Goal: Transaction & Acquisition: Obtain resource

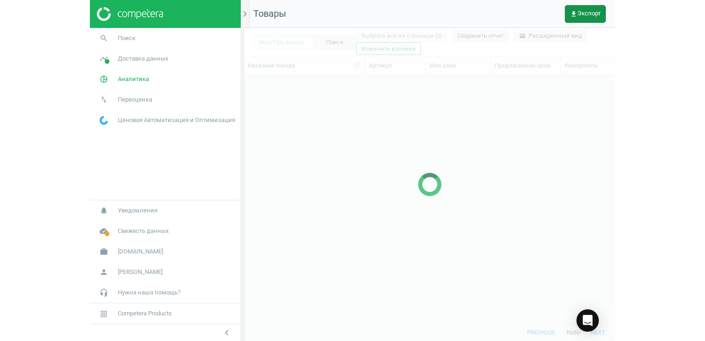
scroll to position [235, 544]
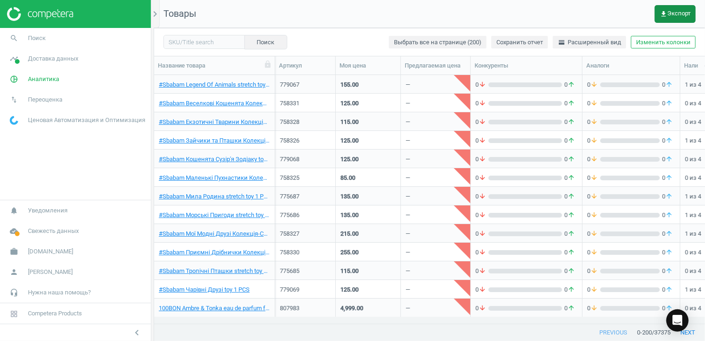
click at [525, 13] on span "get_app Экспорт" at bounding box center [675, 13] width 31 height 7
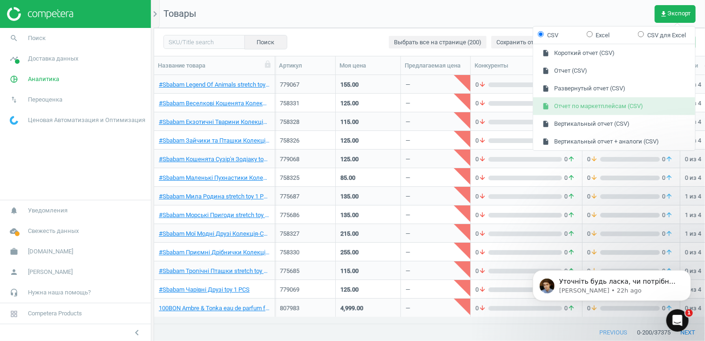
scroll to position [0, 0]
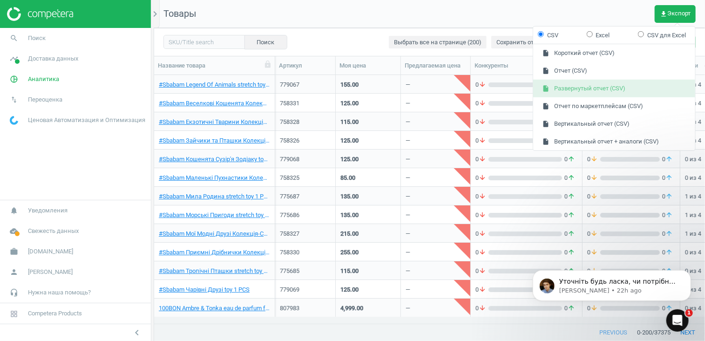
click at [525, 88] on button "insert_drive_file Развернутый отчет (CSV)" at bounding box center [615, 89] width 162 height 18
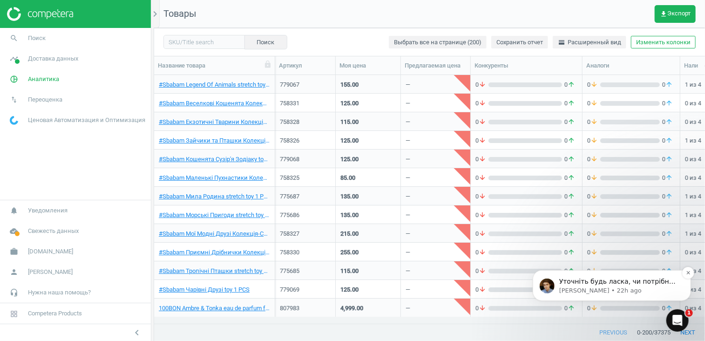
click at [525, 281] on span "Уточніть будь ласка, чи потрібно прибрати ці співставлення?" at bounding box center [617, 285] width 116 height 17
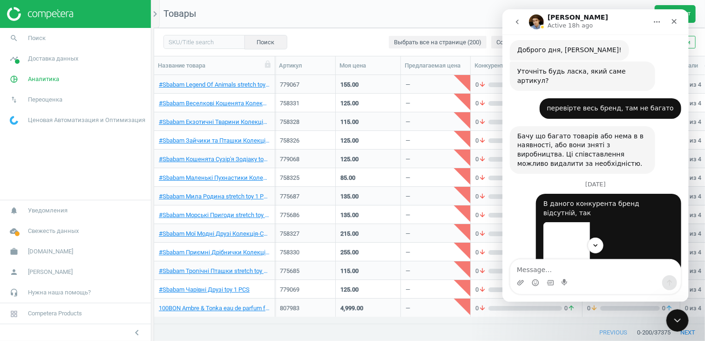
scroll to position [235, 0]
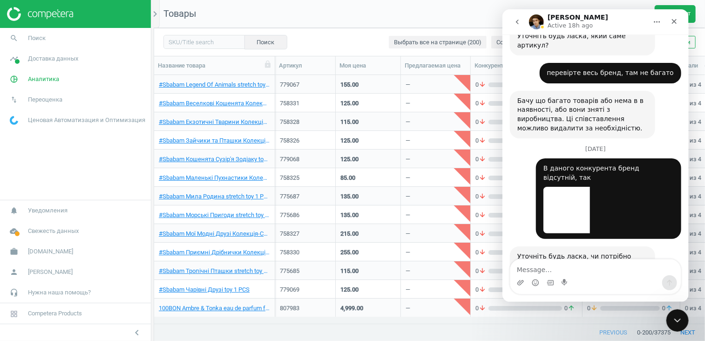
click at [525, 278] on div "Intercom messenger" at bounding box center [595, 282] width 171 height 15
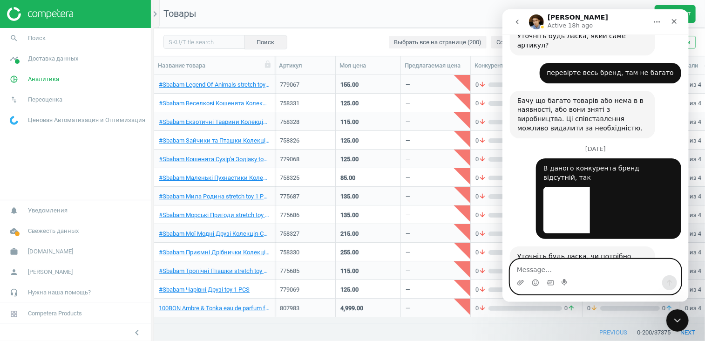
click at [525, 268] on textarea "Message…" at bounding box center [595, 268] width 171 height 16
type textarea "n"
type textarea "так, краще прибрати"
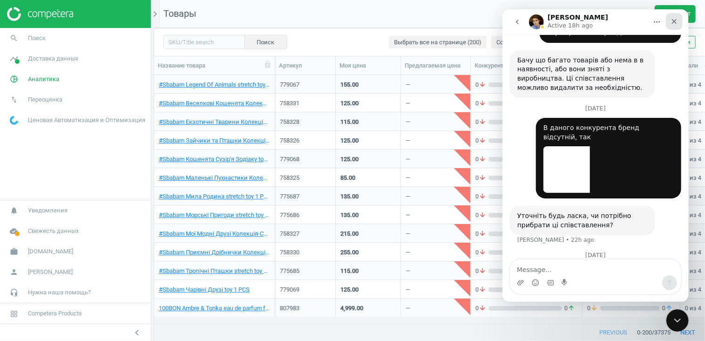
click at [525, 22] on icon "Close" at bounding box center [674, 21] width 7 height 7
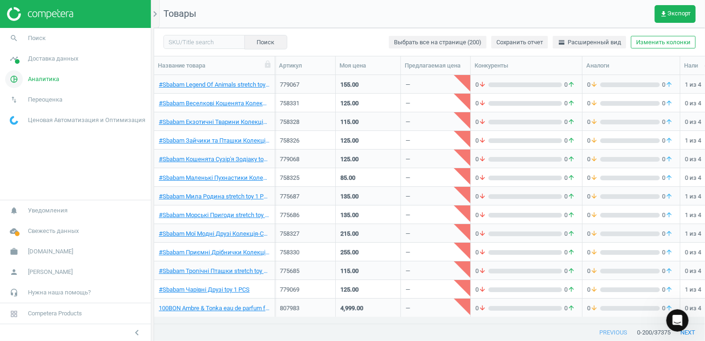
click at [12, 76] on icon "pie_chart_outlined" at bounding box center [14, 79] width 18 height 18
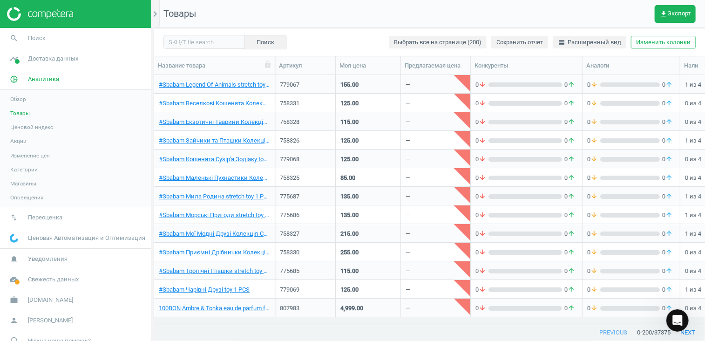
click at [16, 136] on link "Акции" at bounding box center [75, 141] width 151 height 14
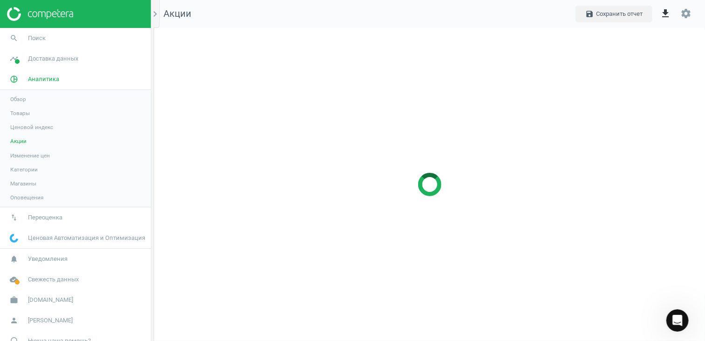
scroll to position [328, 566]
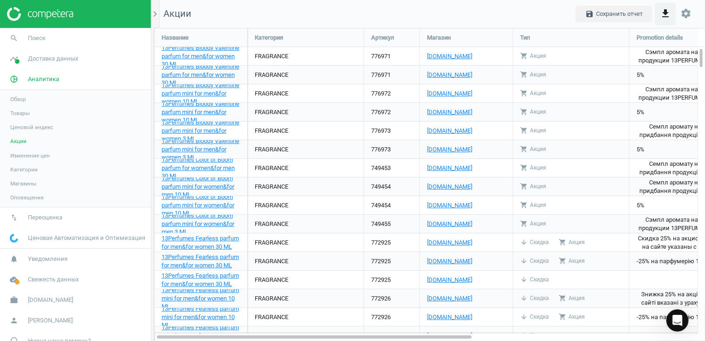
click at [525, 14] on icon "get_app" at bounding box center [665, 13] width 11 height 11
click at [525, 35] on input "Excel" at bounding box center [571, 36] width 6 height 6
radio input "true"
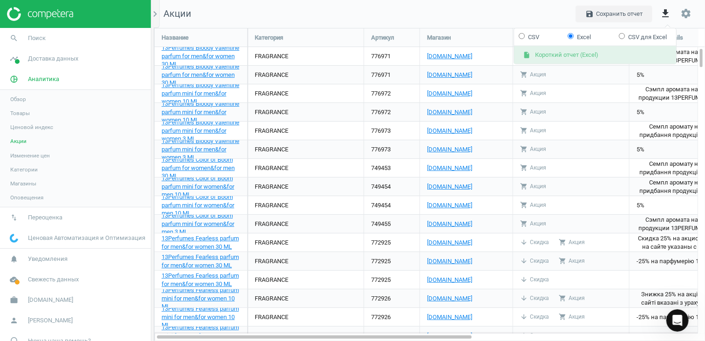
click at [525, 53] on button "insert_drive_file Короткий отчет (Excel)" at bounding box center [595, 55] width 162 height 18
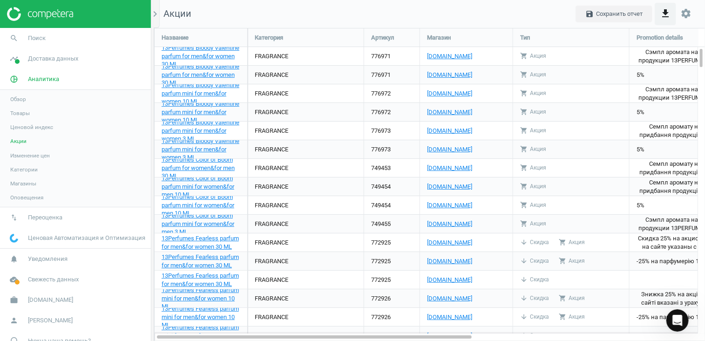
click at [525, 13] on icon "get_app" at bounding box center [665, 13] width 11 height 11
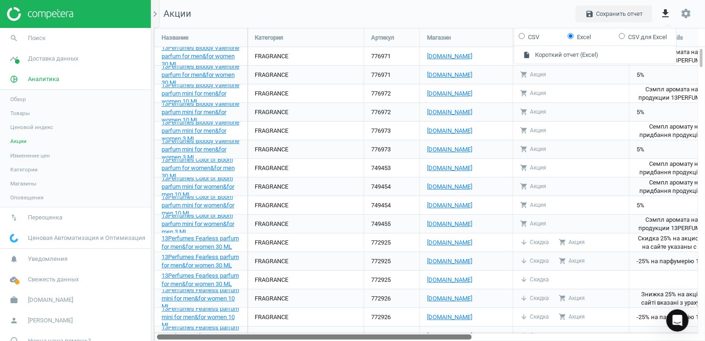
scroll to position [275, 0]
